Goal: Navigation & Orientation: Go to known website

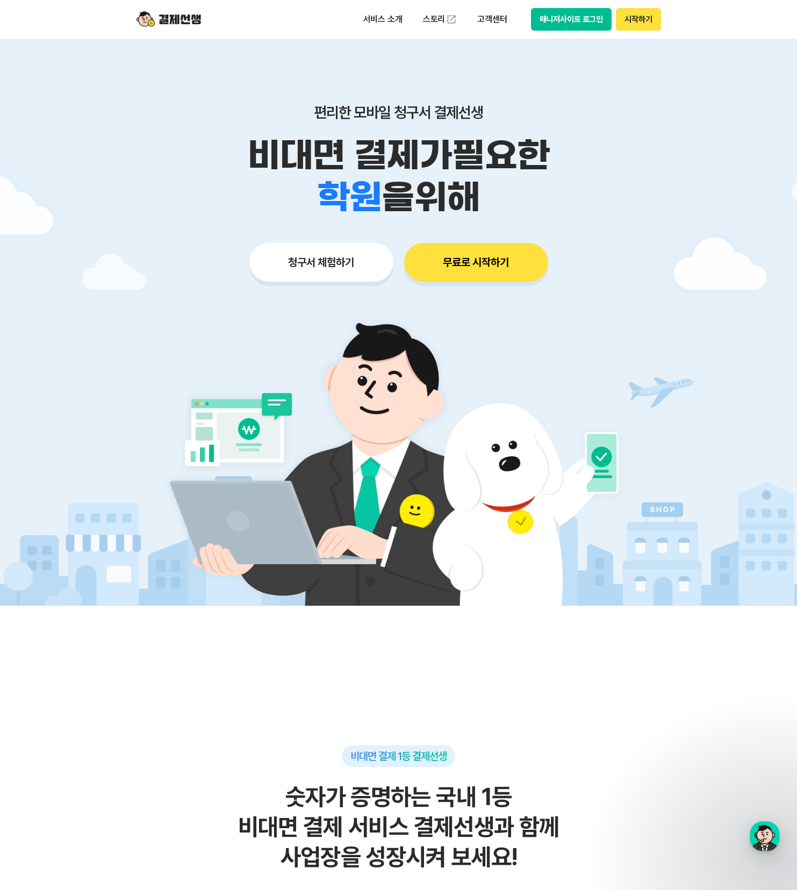
click at [582, 20] on button "매니저사이트 로그인" at bounding box center [571, 19] width 81 height 23
click at [555, 16] on button "매니저사이트 로그인" at bounding box center [571, 19] width 81 height 23
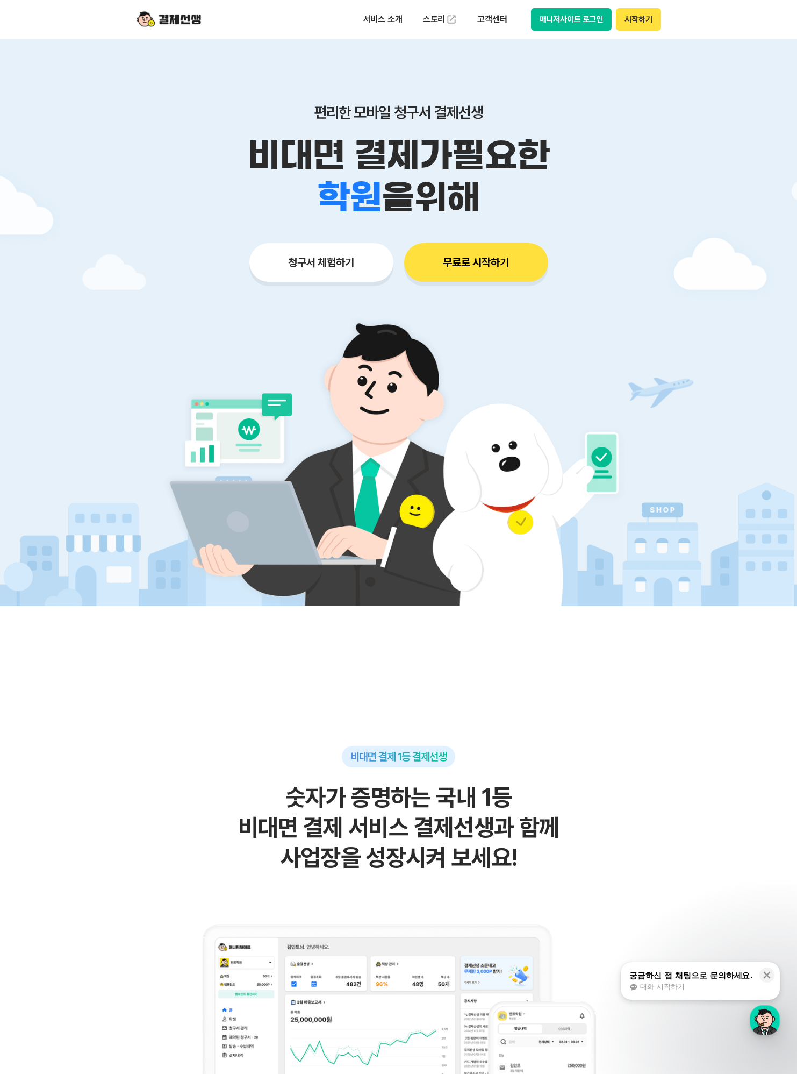
click at [566, 17] on button "매니저사이트 로그인" at bounding box center [571, 19] width 81 height 23
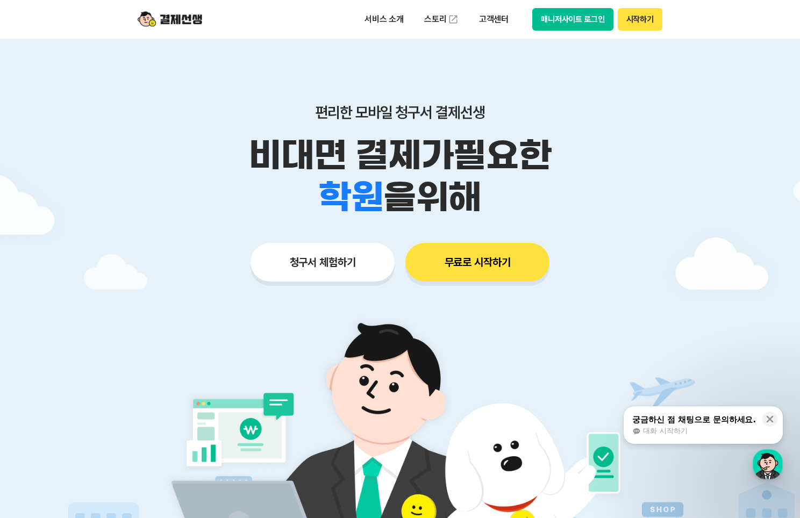
click at [597, 19] on button "매니저사이트 로그인" at bounding box center [572, 19] width 81 height 23
